Goal: Task Accomplishment & Management: Manage account settings

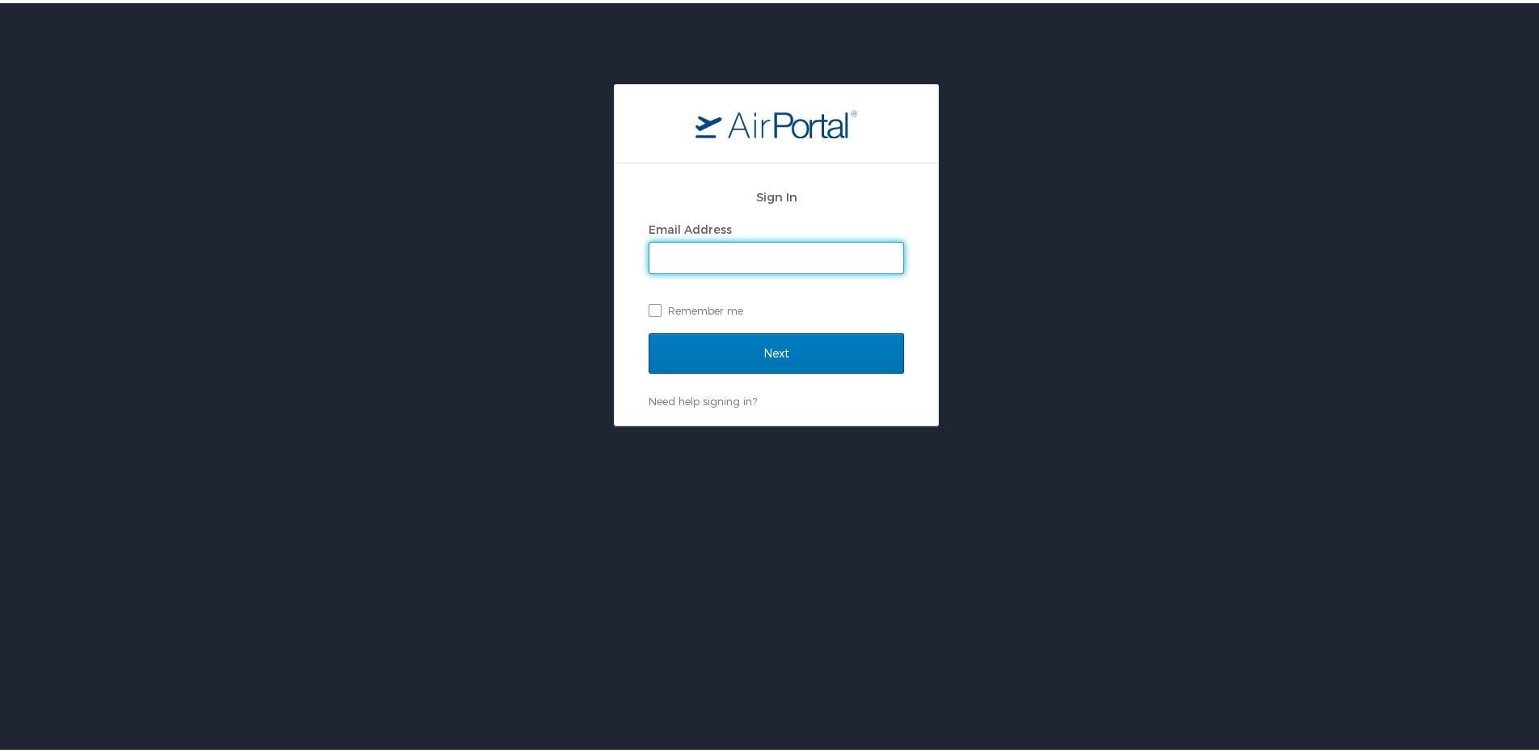
click at [759, 255] on input "Email Address" at bounding box center [776, 254] width 254 height 31
type input "[PERSON_NAME][EMAIL_ADDRESS][DOMAIN_NAME]"
click at [724, 307] on label "Remember me" at bounding box center [777, 307] width 256 height 24
click at [659, 307] on input "Remember me" at bounding box center [654, 306] width 11 height 11
checkbox input "true"
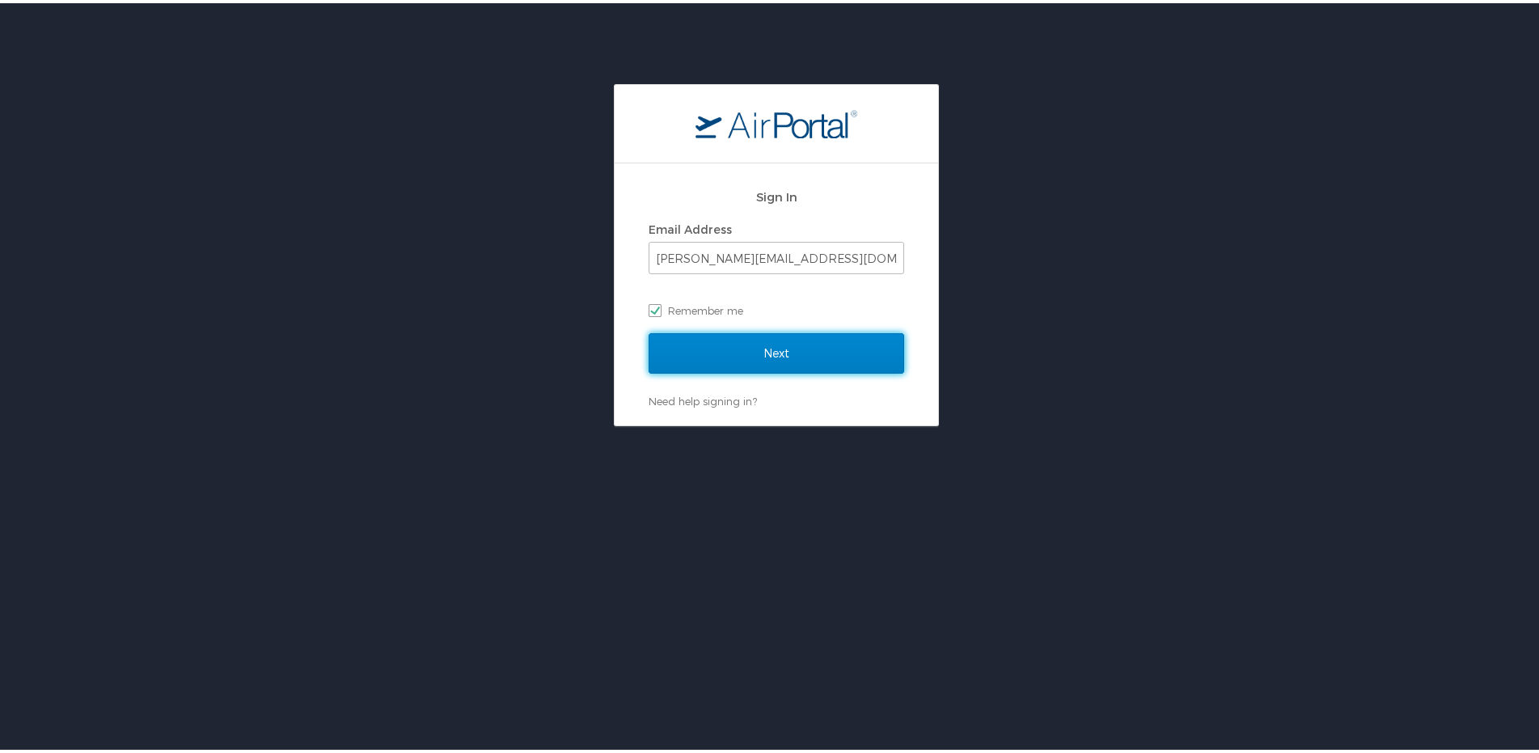
click at [764, 348] on input "Next" at bounding box center [777, 350] width 256 height 40
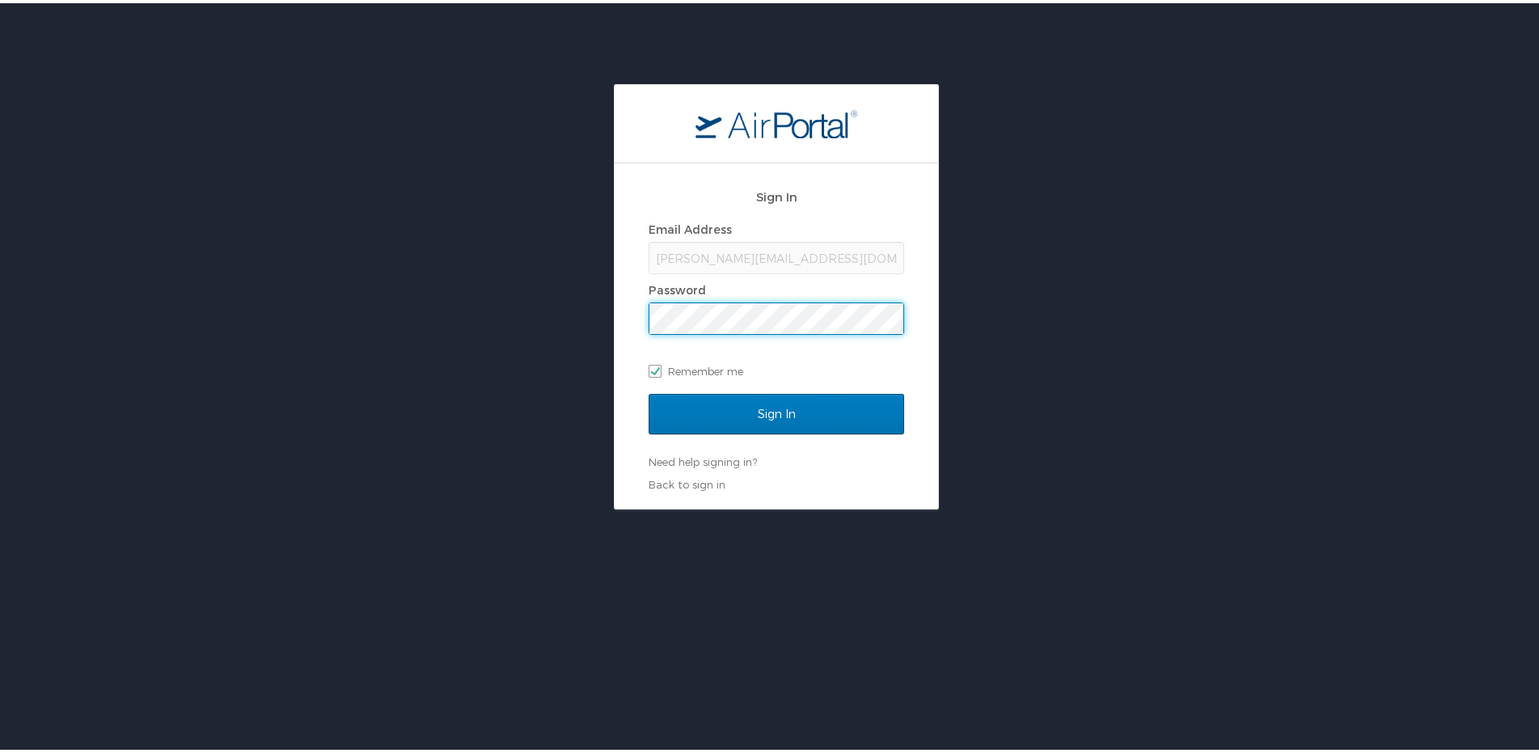
click at [649, 391] on input "Sign In" at bounding box center [777, 411] width 256 height 40
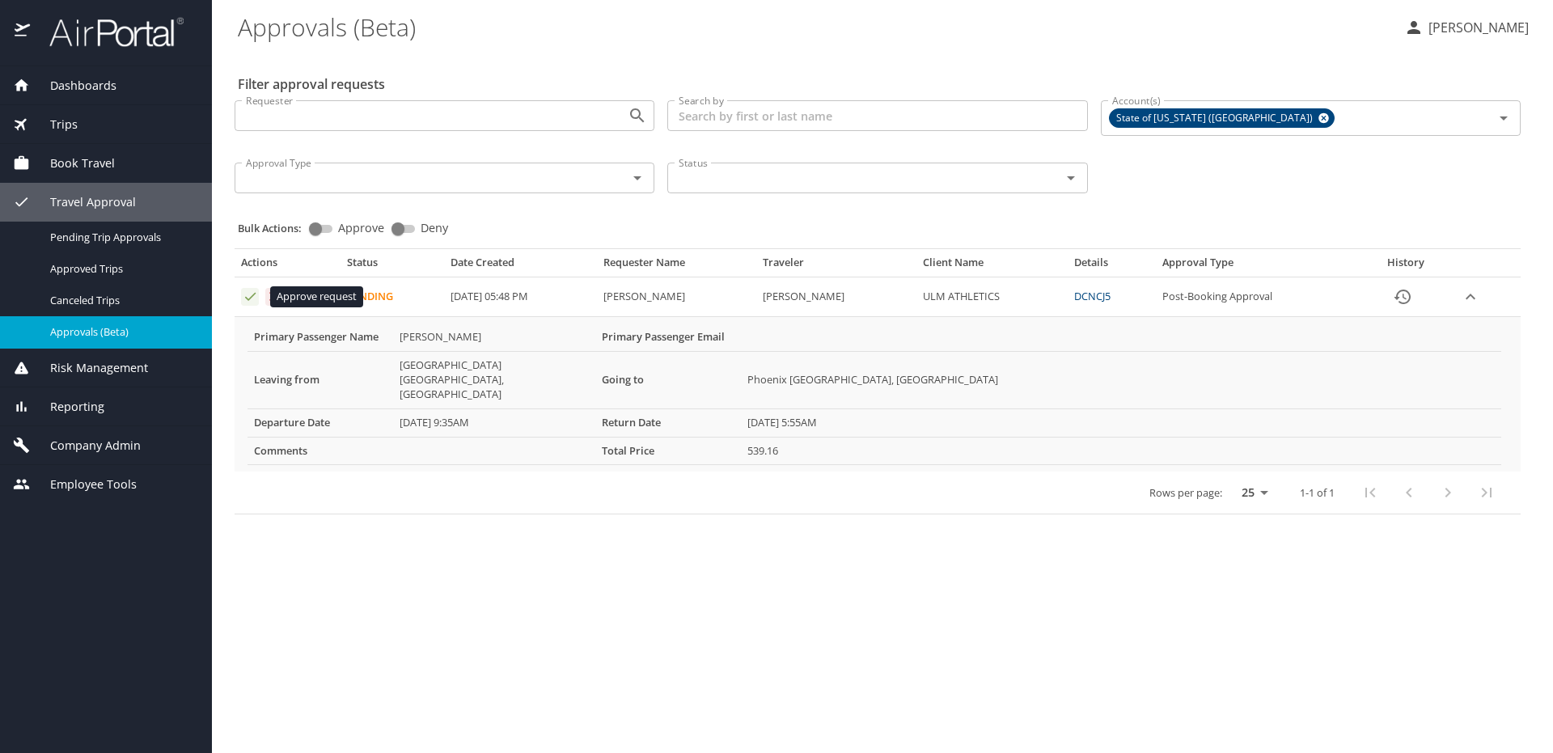
click at [252, 295] on icon "Approval table" at bounding box center [250, 297] width 11 height 8
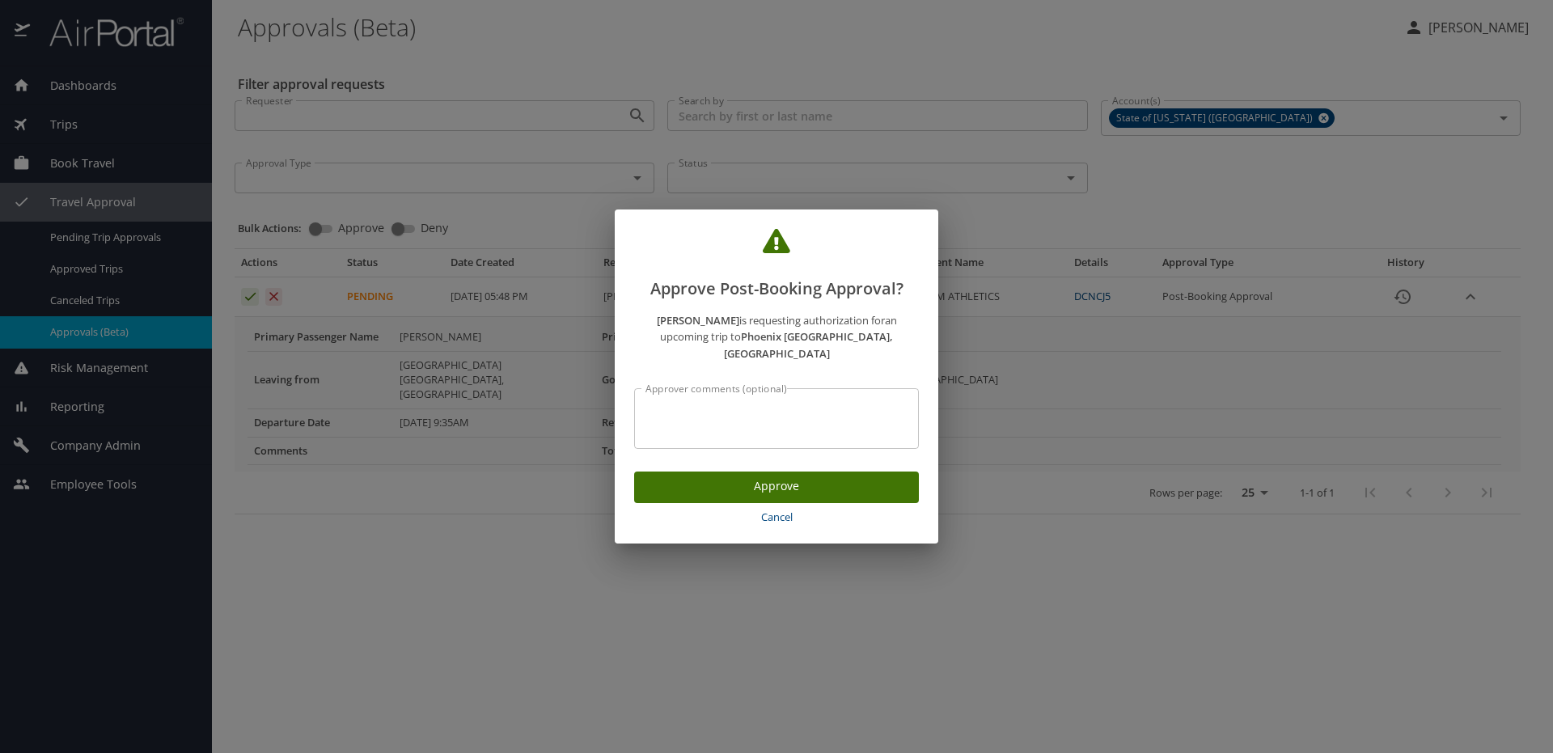
click at [763, 480] on span "Approve" at bounding box center [776, 486] width 259 height 20
